Goal: Task Accomplishment & Management: Use online tool/utility

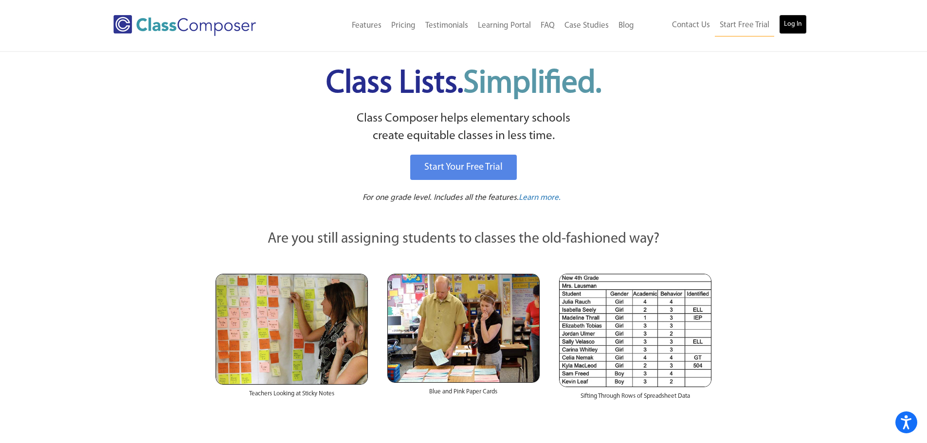
click at [794, 22] on link "Log In" at bounding box center [793, 24] width 28 height 19
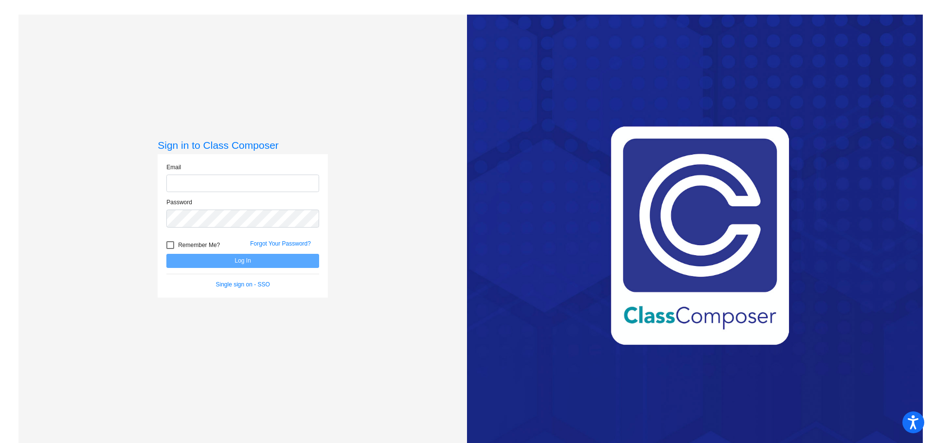
type input "[PERSON_NAME][EMAIL_ADDRESS][PERSON_NAME][DOMAIN_NAME]"
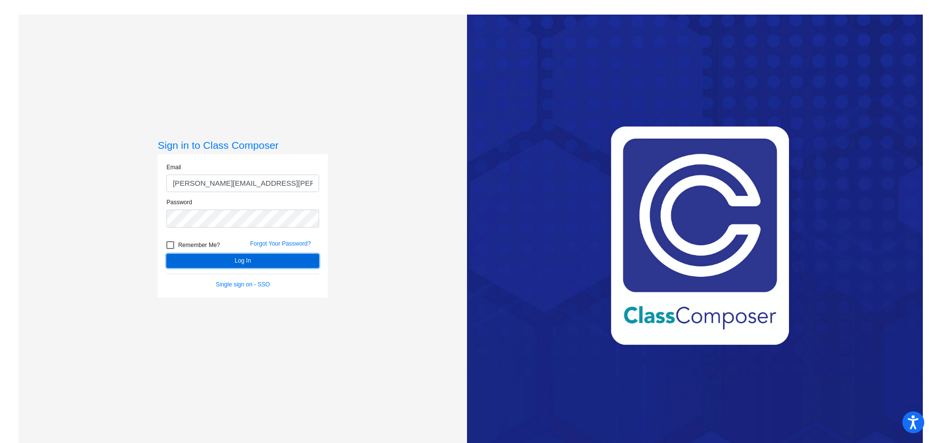
click at [263, 257] on button "Log In" at bounding box center [242, 261] width 153 height 14
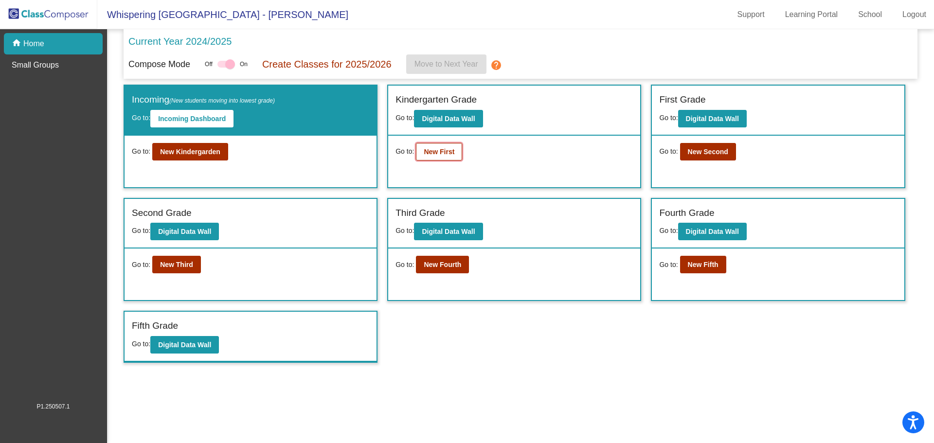
click at [436, 157] on button "New First" at bounding box center [439, 152] width 46 height 18
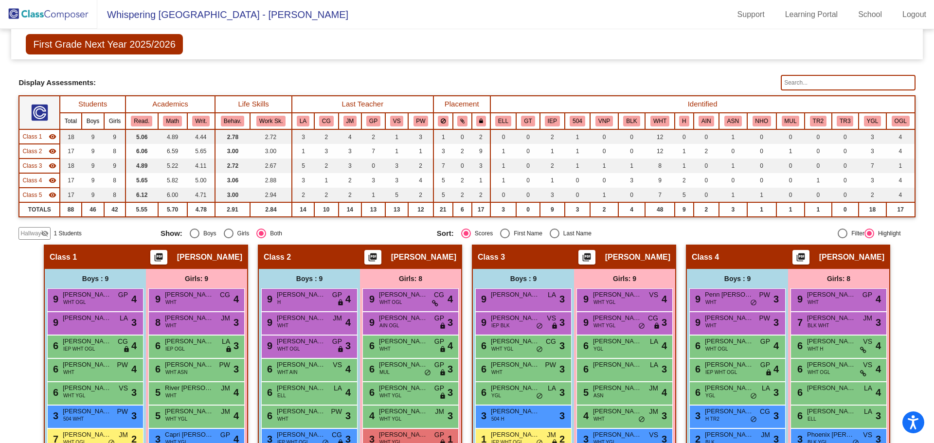
click at [796, 83] on input "text" at bounding box center [848, 83] width 134 height 16
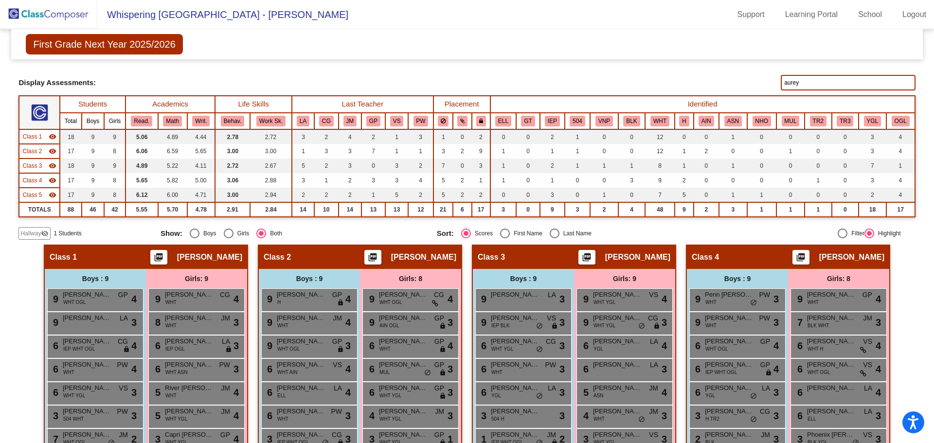
click at [795, 85] on input "aurey" at bounding box center [848, 83] width 134 height 16
click at [795, 84] on input "shap" at bounding box center [848, 83] width 134 height 16
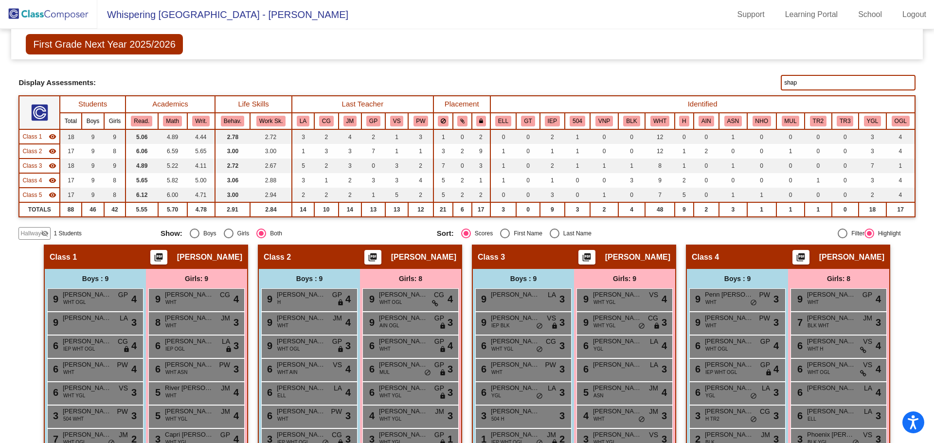
click at [795, 84] on input "shap" at bounding box center [848, 83] width 134 height 16
type input "isa"
click at [794, 77] on input "isa" at bounding box center [848, 83] width 134 height 16
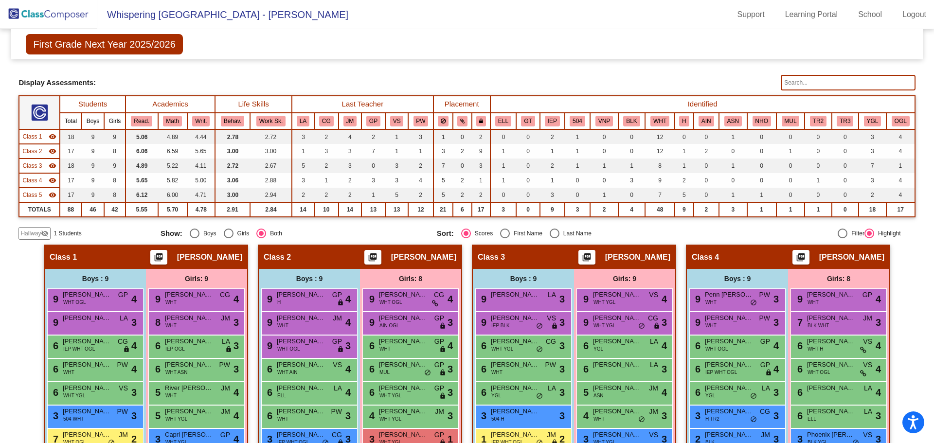
click at [840, 83] on input "text" at bounding box center [848, 83] width 134 height 16
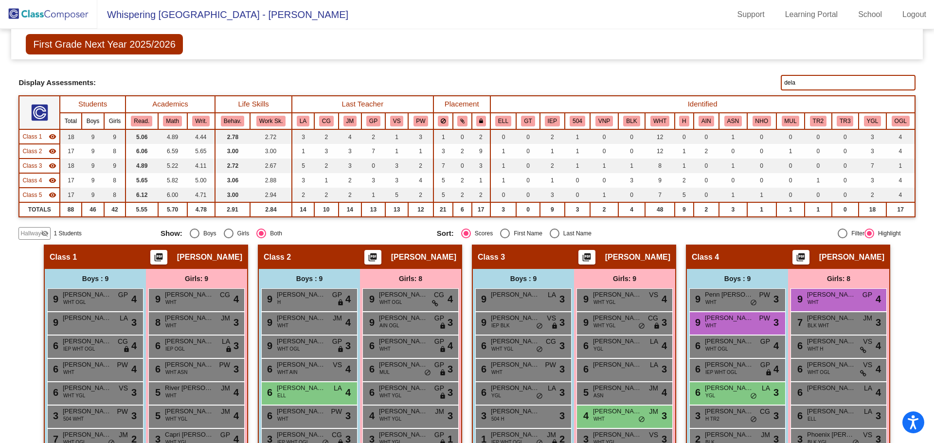
type input "delan"
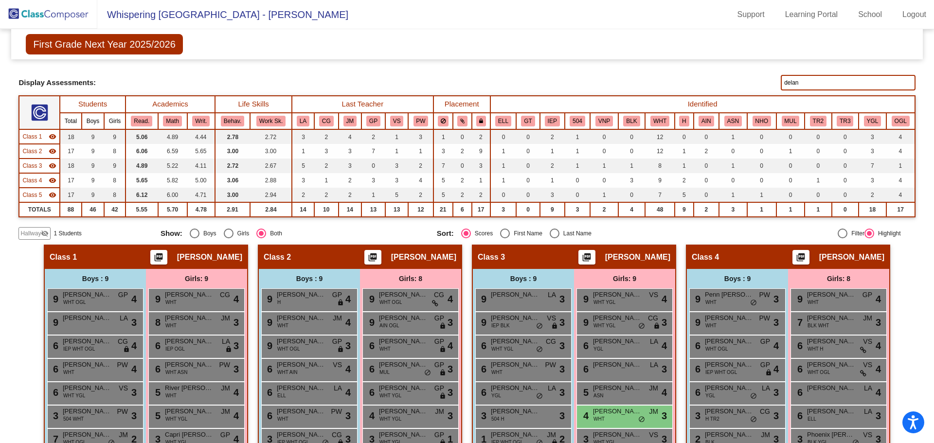
click at [784, 82] on input "delan" at bounding box center [848, 83] width 134 height 16
click at [788, 85] on input "shap" at bounding box center [848, 83] width 134 height 16
click at [788, 84] on input "rylee" at bounding box center [848, 83] width 134 height 16
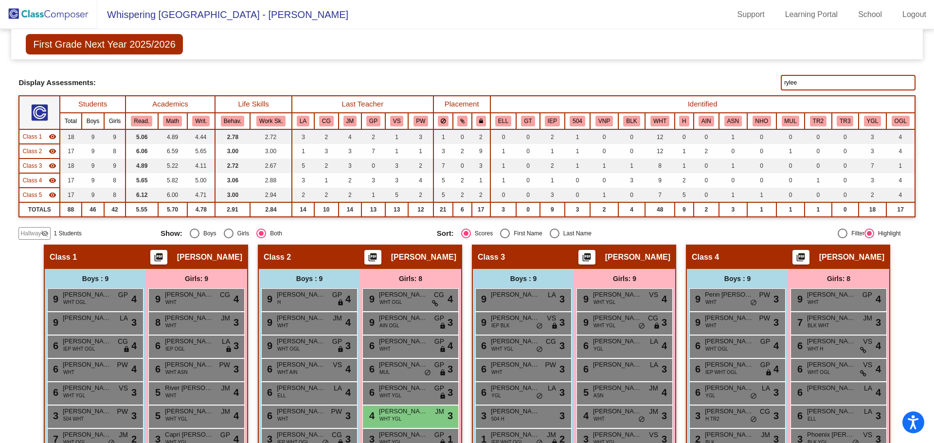
click at [788, 84] on input "rylee" at bounding box center [848, 83] width 134 height 16
type input "c"
type input "k"
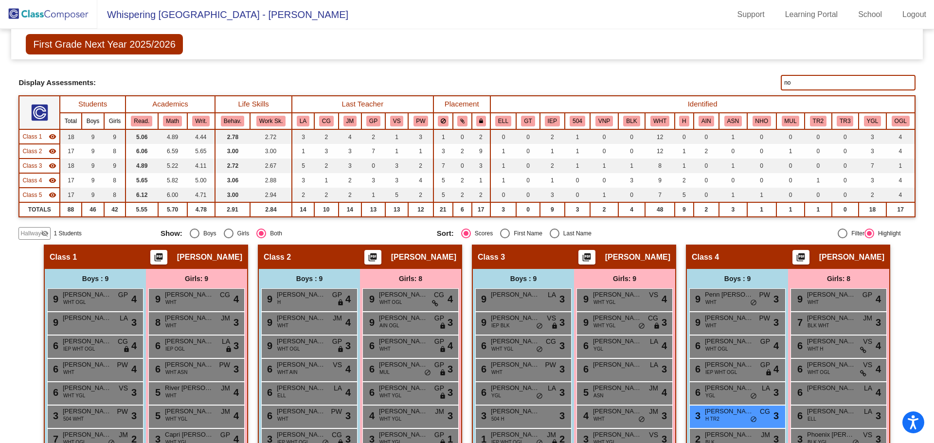
type input "n"
click at [787, 85] on input "phoe" at bounding box center [848, 83] width 134 height 16
type input "luis"
click at [789, 83] on input "luis" at bounding box center [848, 83] width 134 height 16
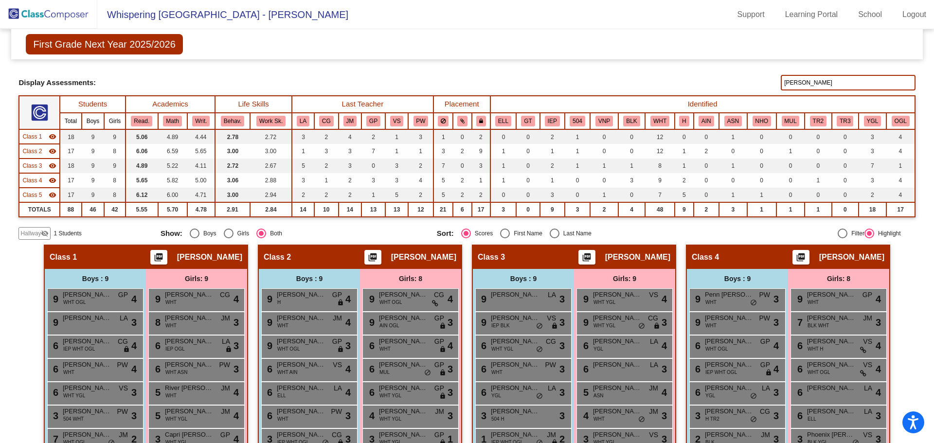
click at [789, 83] on input "luis" at bounding box center [848, 83] width 134 height 16
type input "santa"
click at [784, 85] on input "santa" at bounding box center [848, 83] width 134 height 16
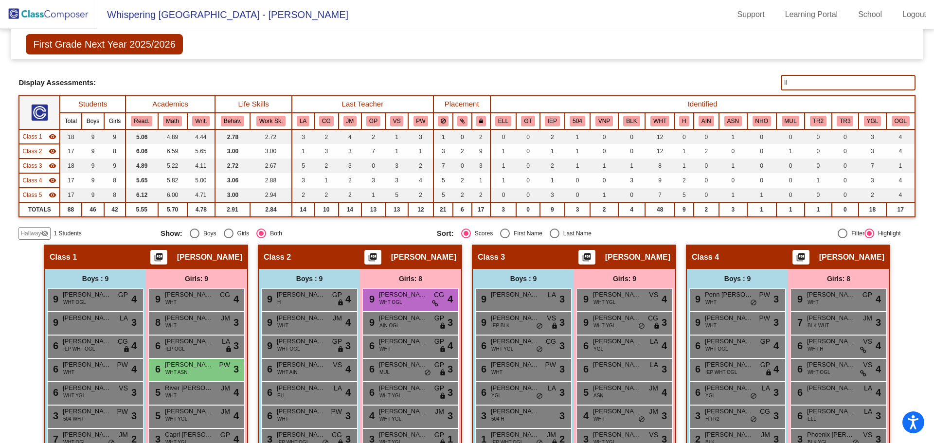
type input "l"
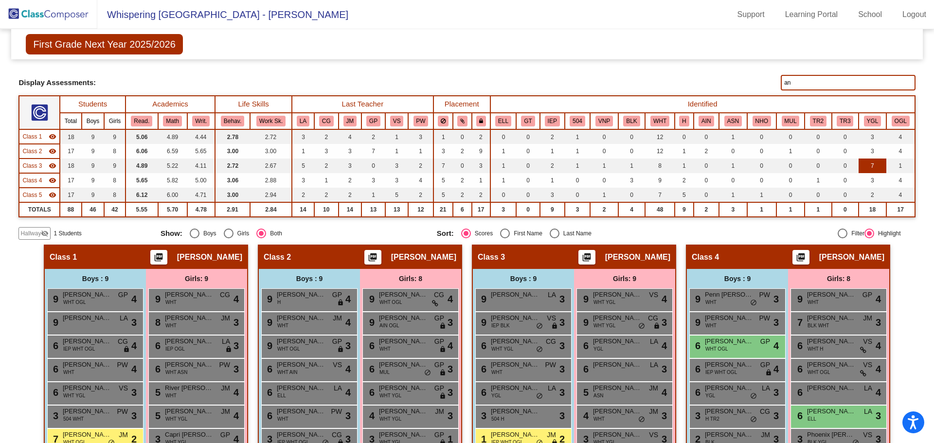
type input "a"
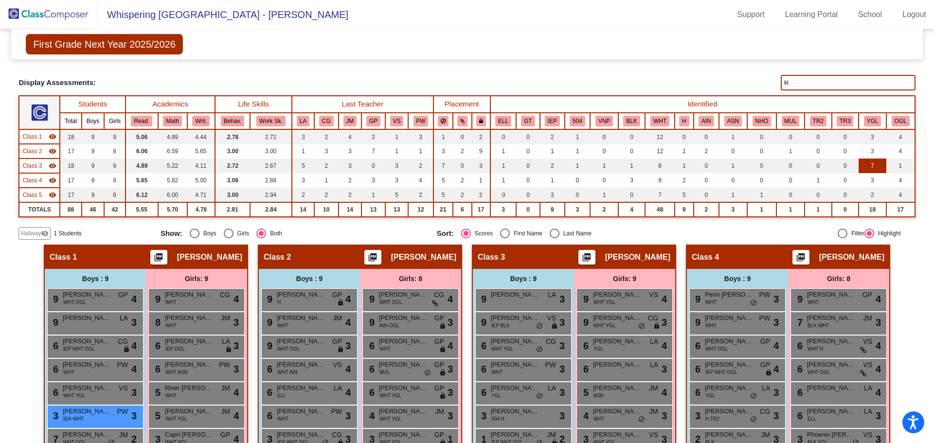
type input "k"
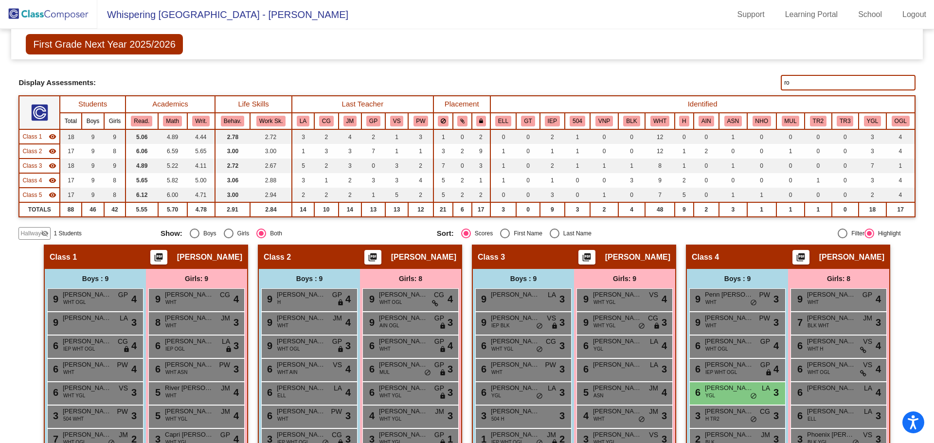
type input "r"
